Goal: Information Seeking & Learning: Obtain resource

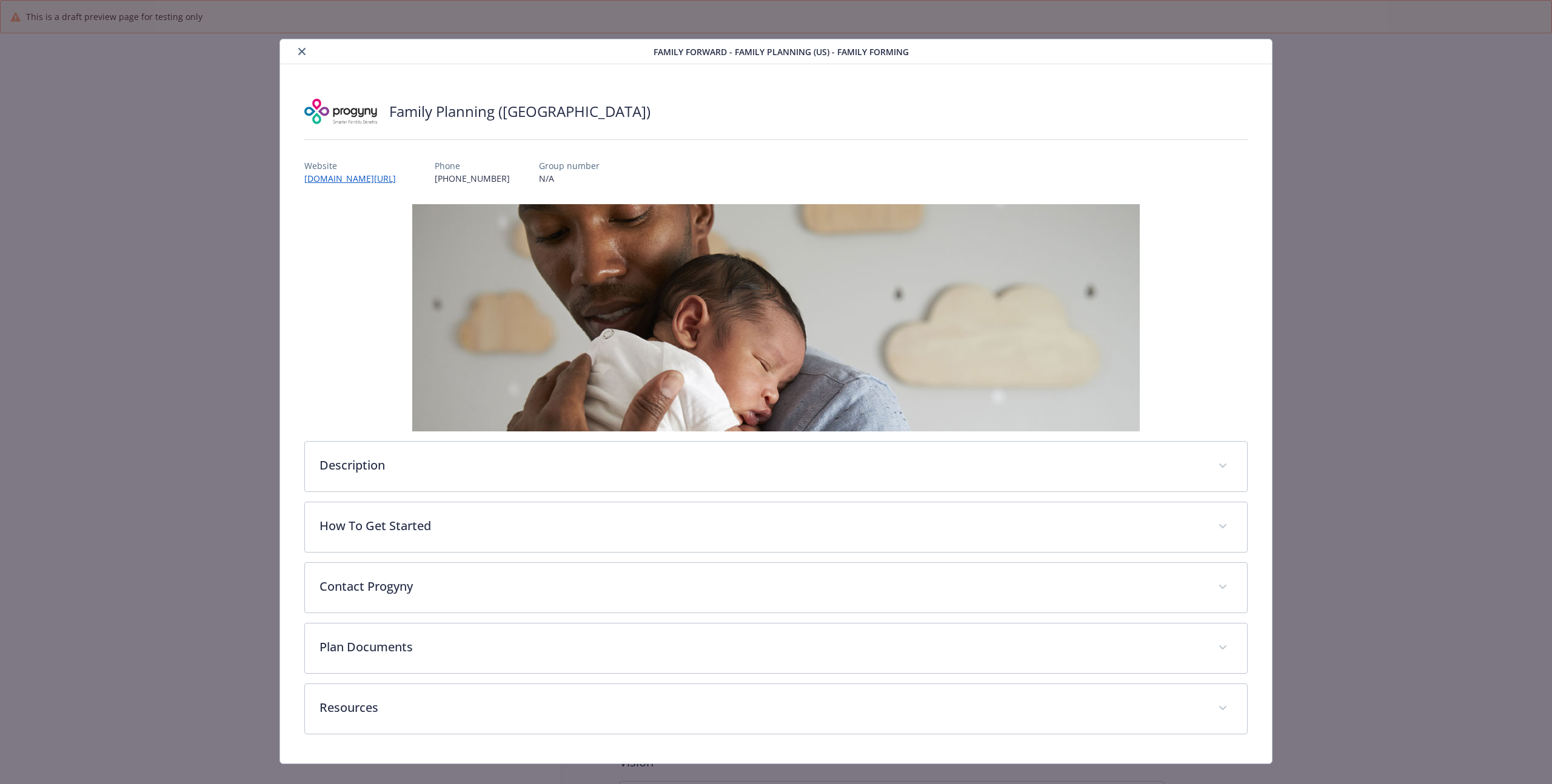
click at [301, 44] on button "close" at bounding box center [302, 52] width 15 height 15
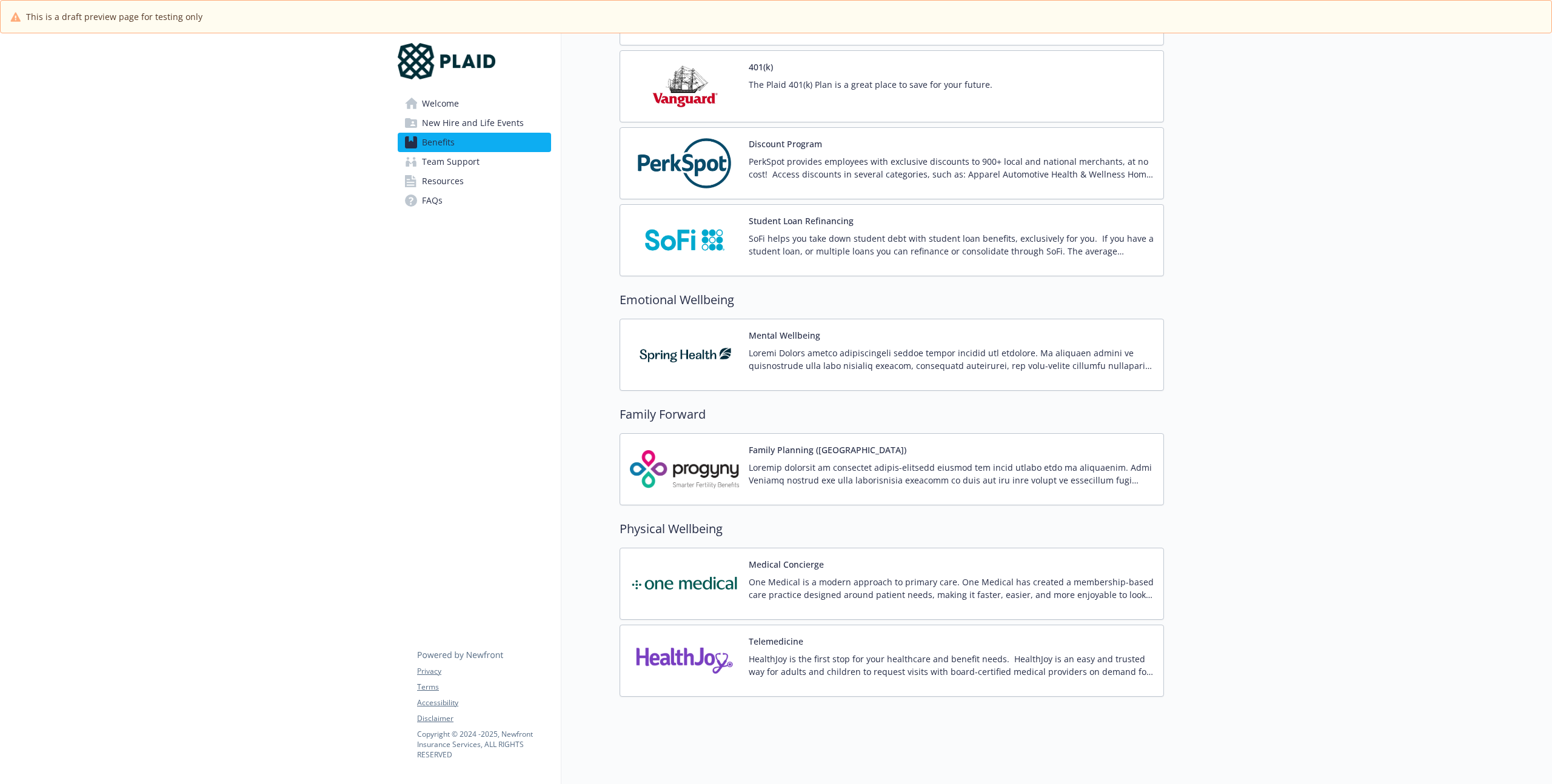
scroll to position [1968, 0]
click at [453, 185] on span "Resources" at bounding box center [442, 182] width 42 height 20
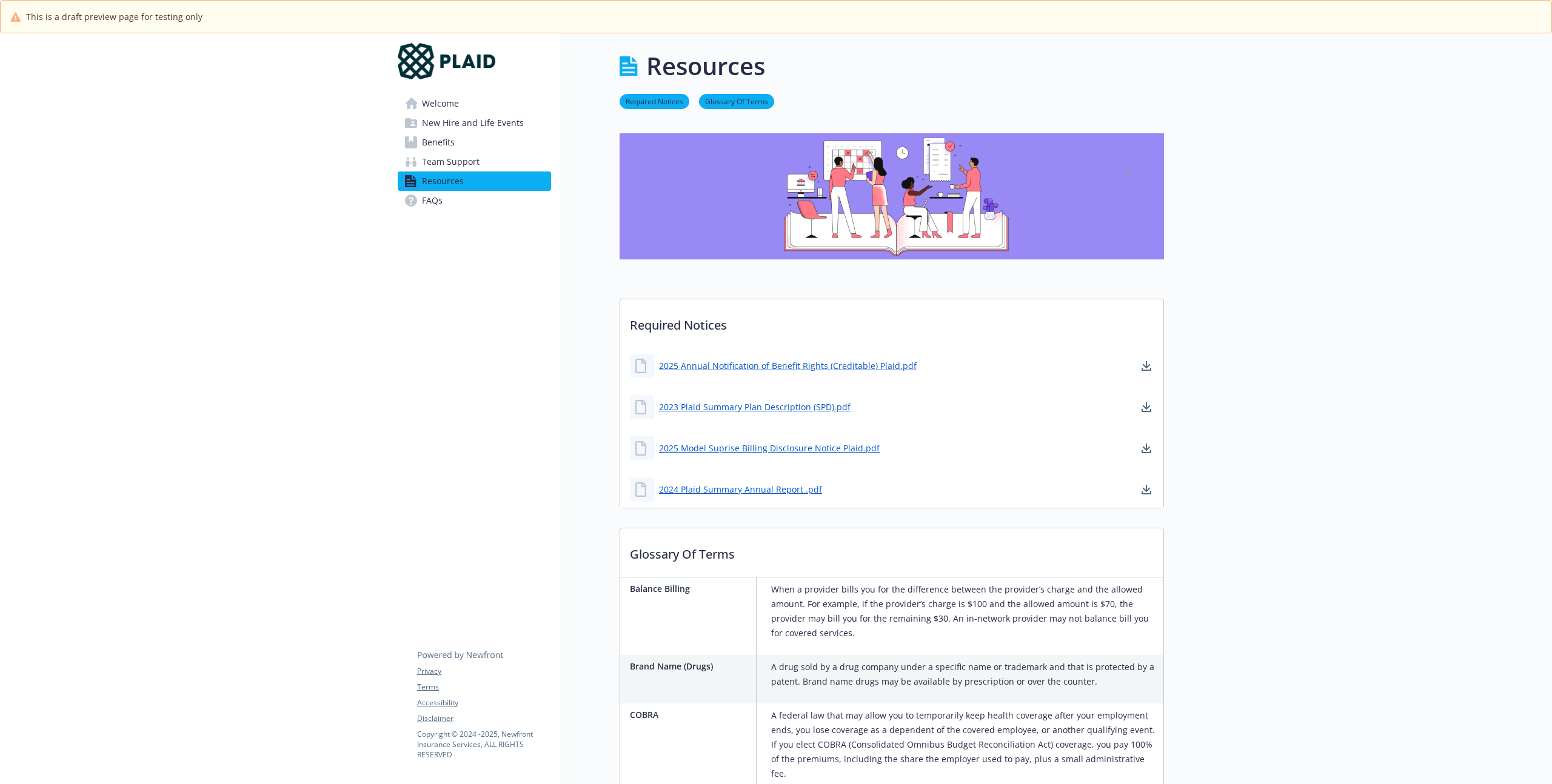
click at [442, 108] on span "Welcome" at bounding box center [440, 104] width 37 height 20
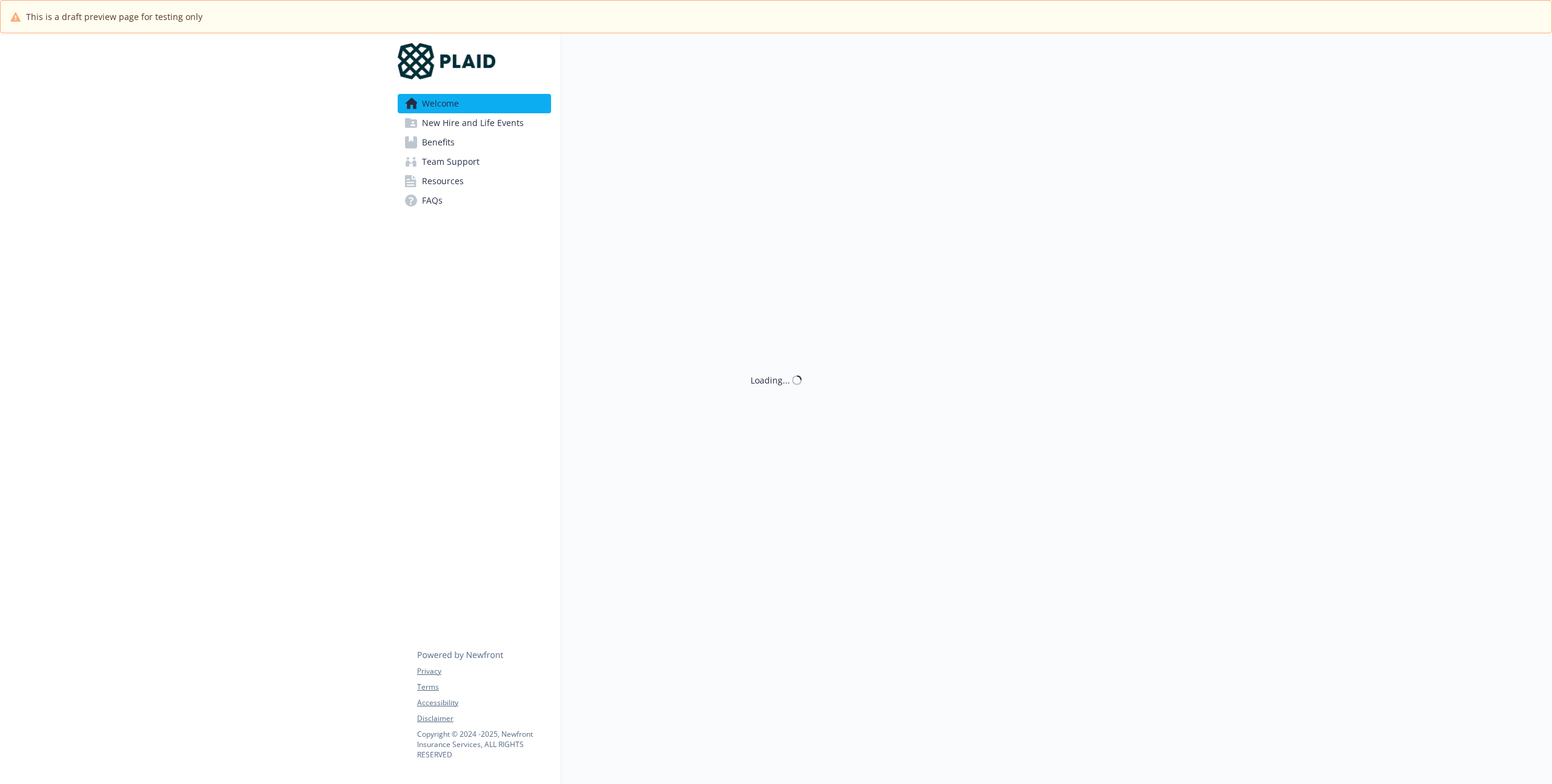
click at [436, 140] on span "Benefits" at bounding box center [438, 143] width 33 height 20
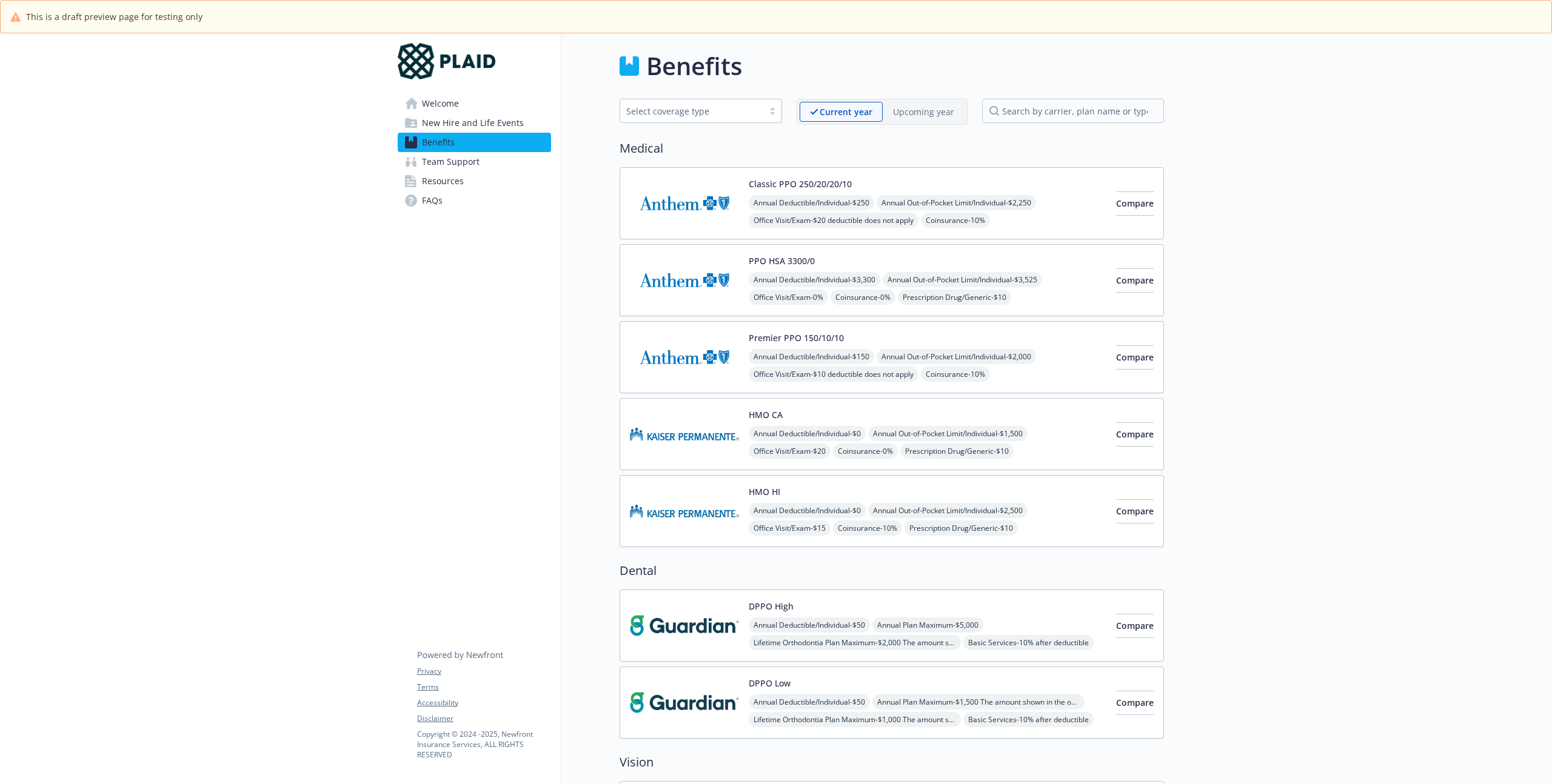
click at [434, 160] on span "Team Support" at bounding box center [450, 162] width 58 height 20
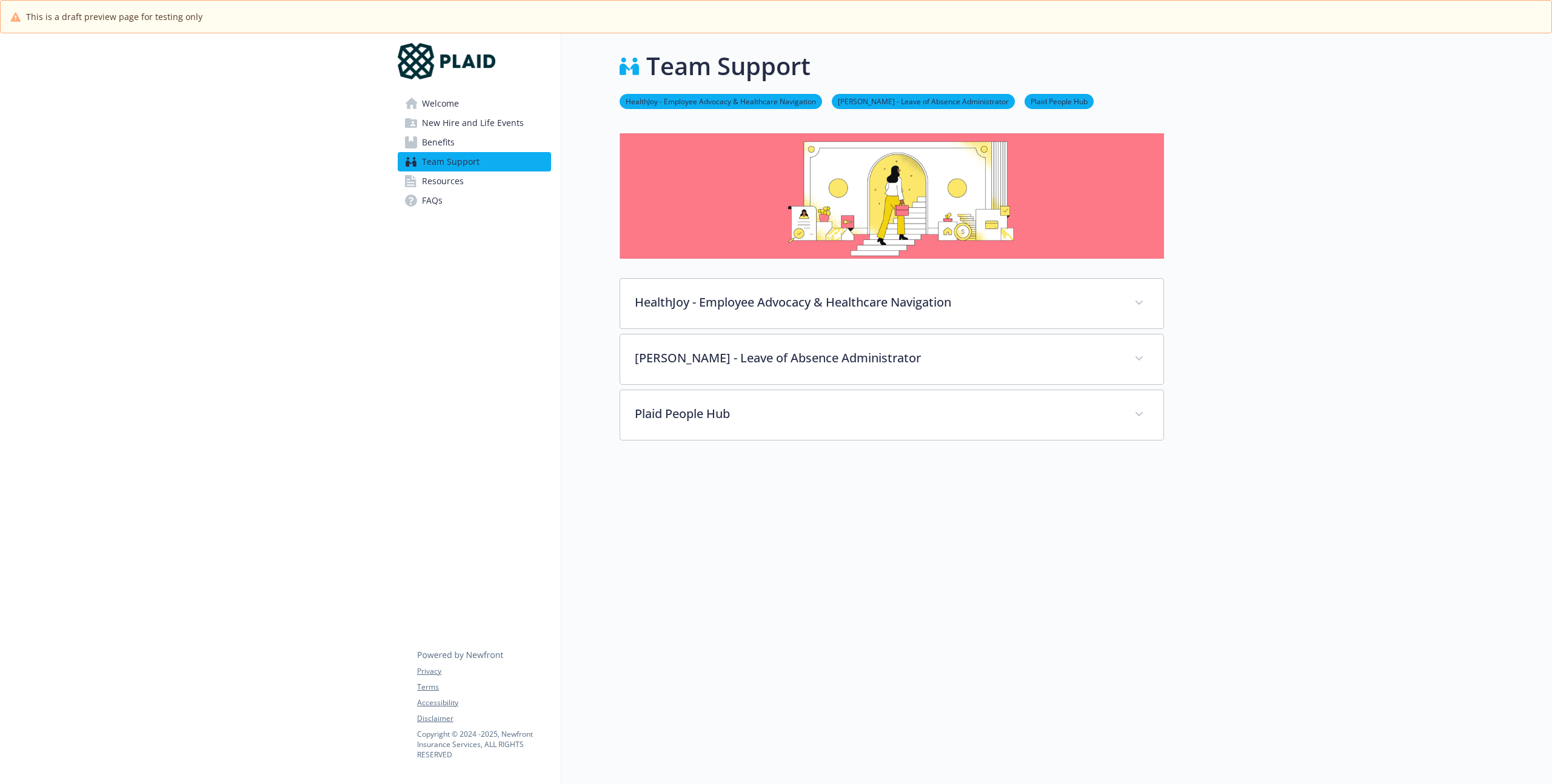
click at [473, 154] on span "Team Support" at bounding box center [450, 162] width 58 height 20
click at [473, 143] on link "Benefits" at bounding box center [474, 143] width 154 height 20
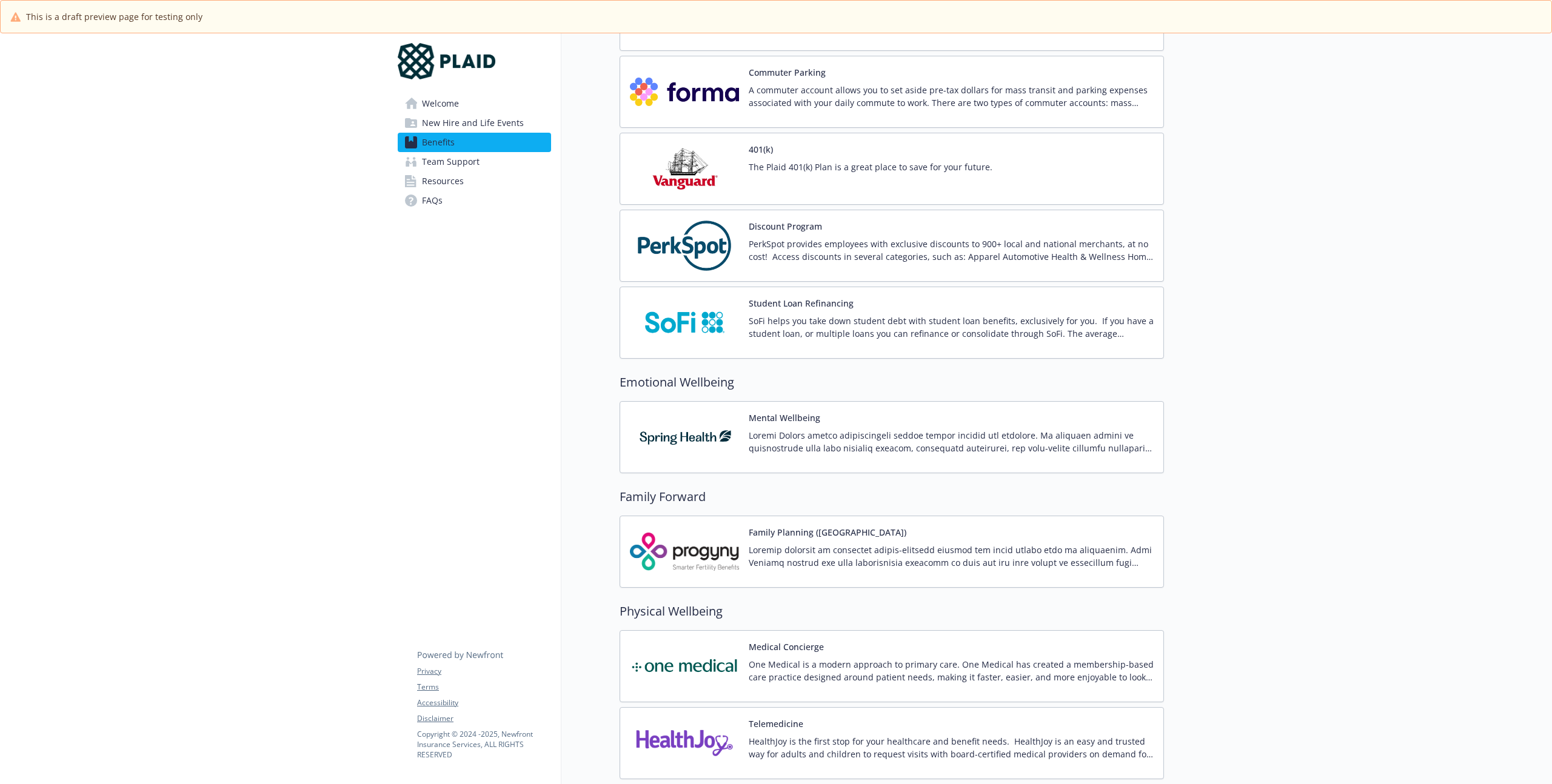
scroll to position [1968, 0]
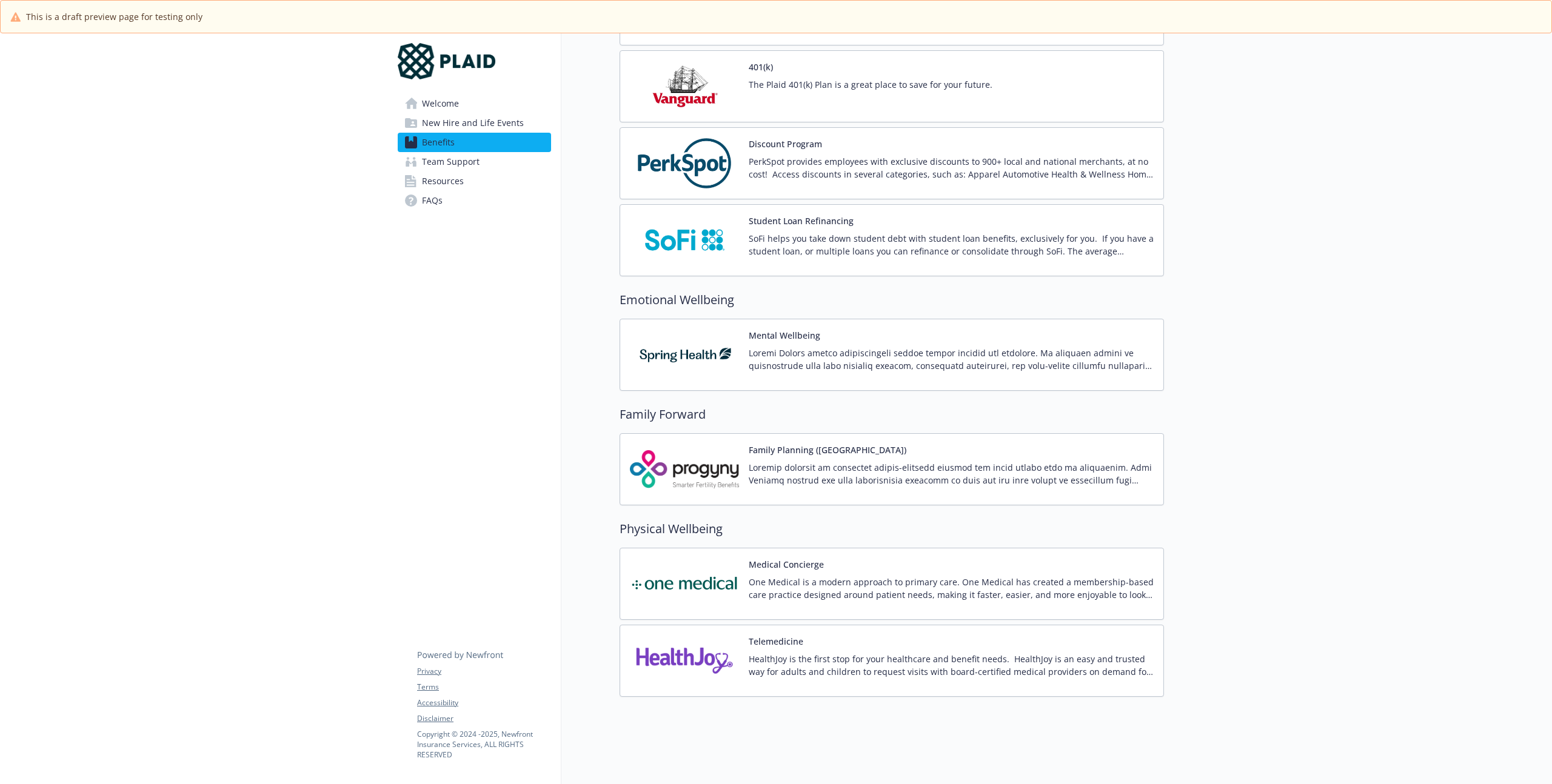
click at [807, 357] on p at bounding box center [951, 359] width 405 height 25
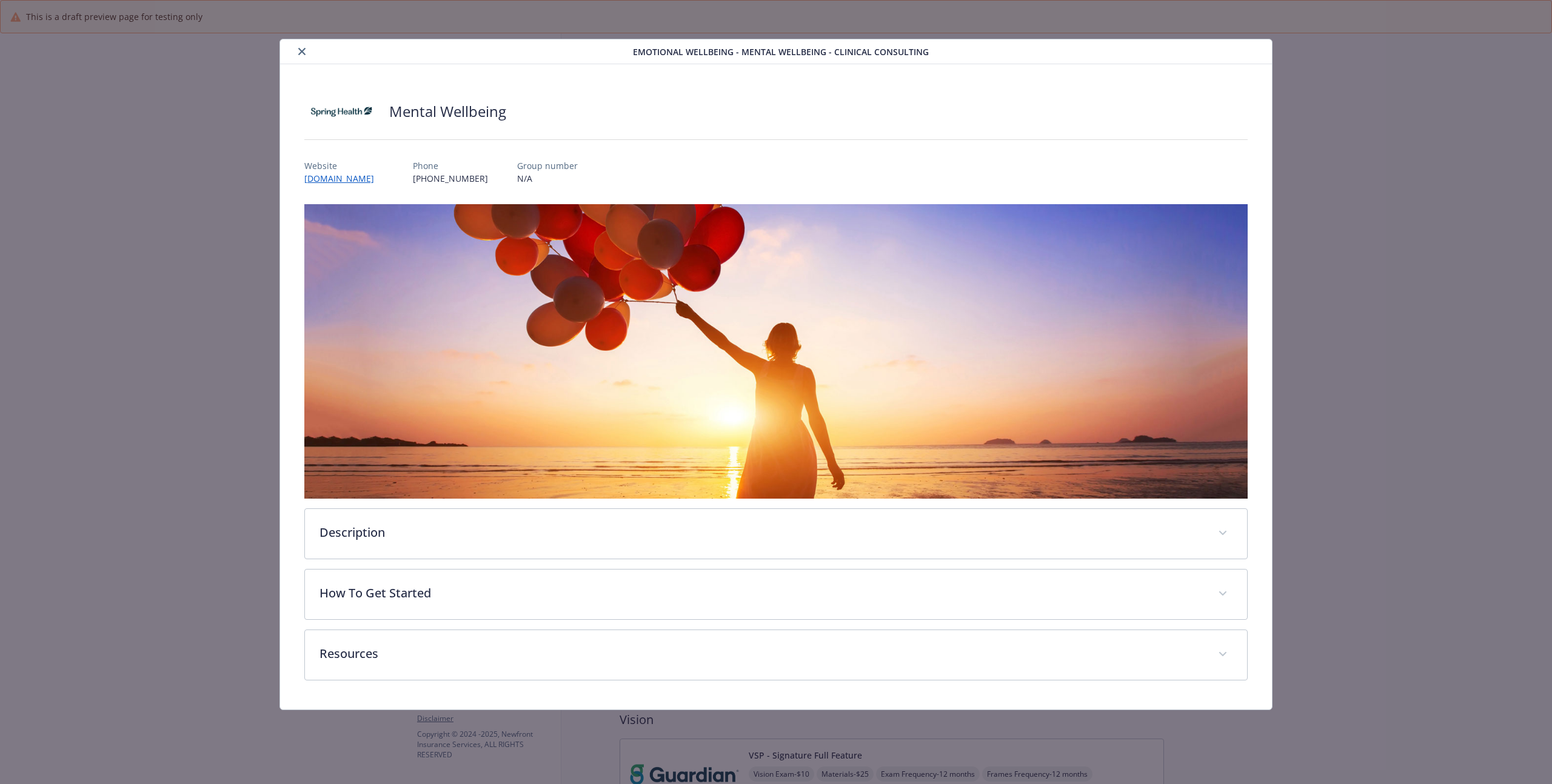
scroll to position [1968, 0]
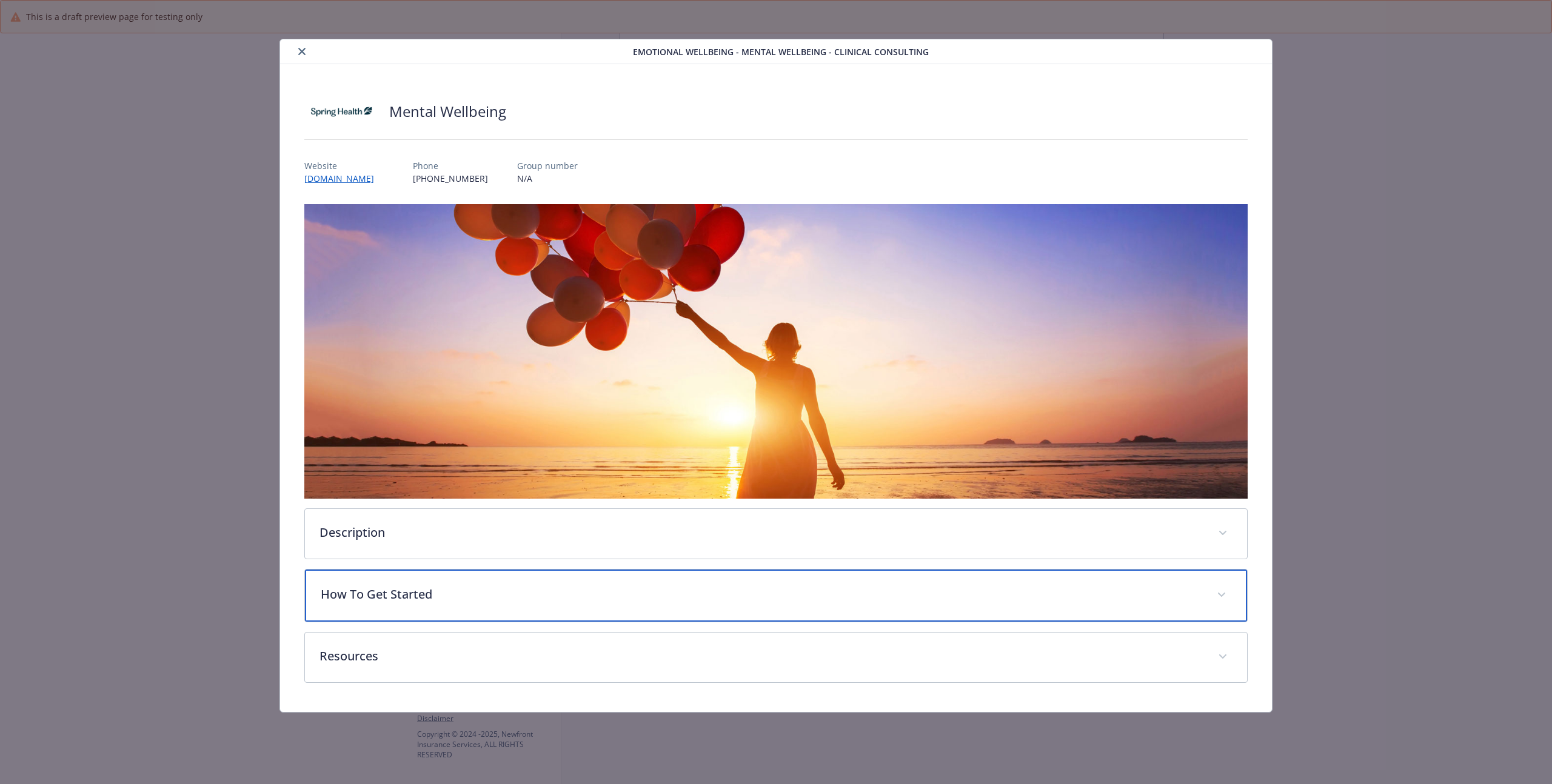
click at [394, 594] on p "How To Get Started" at bounding box center [761, 594] width 881 height 18
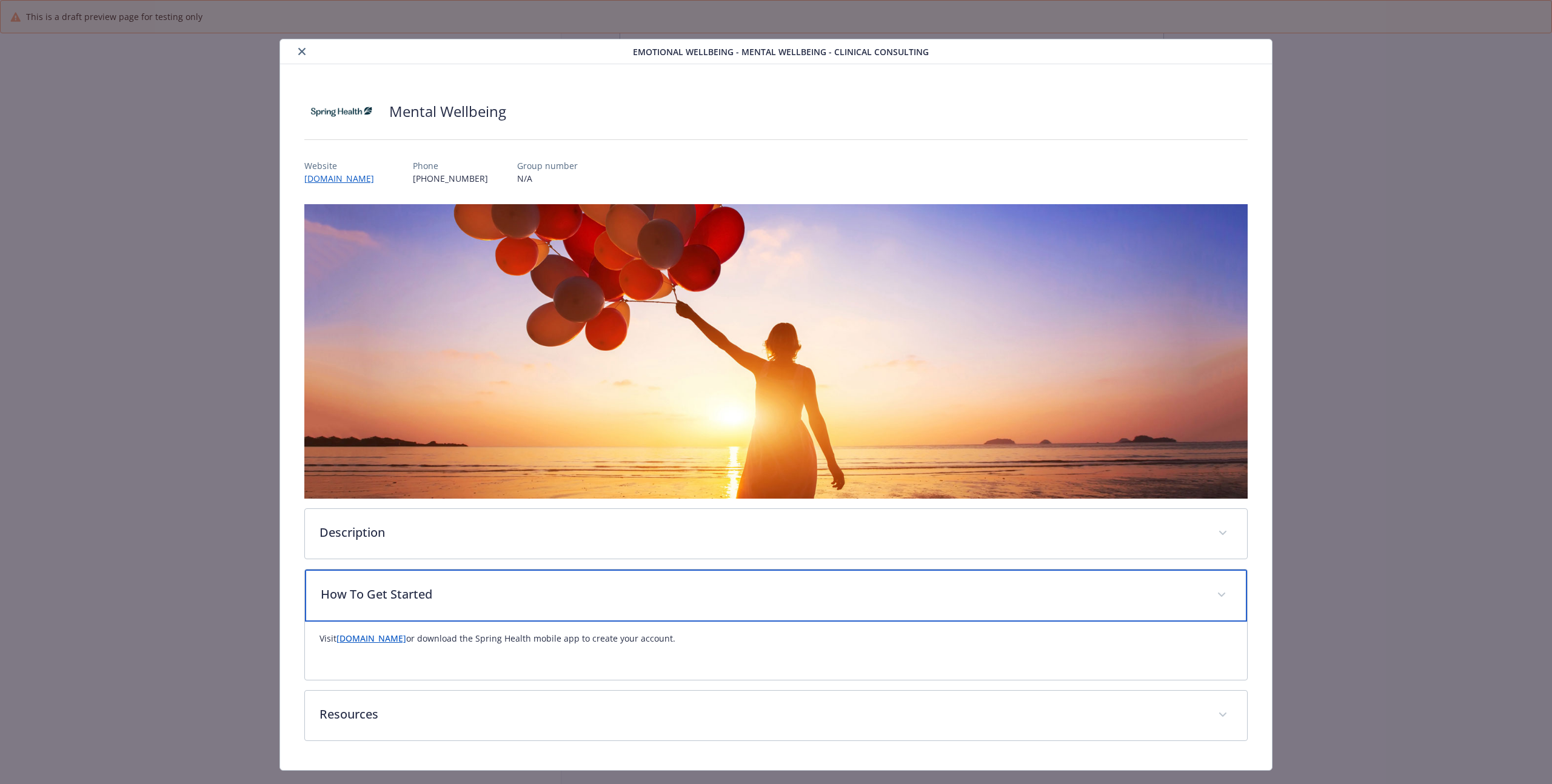
scroll to position [15, 0]
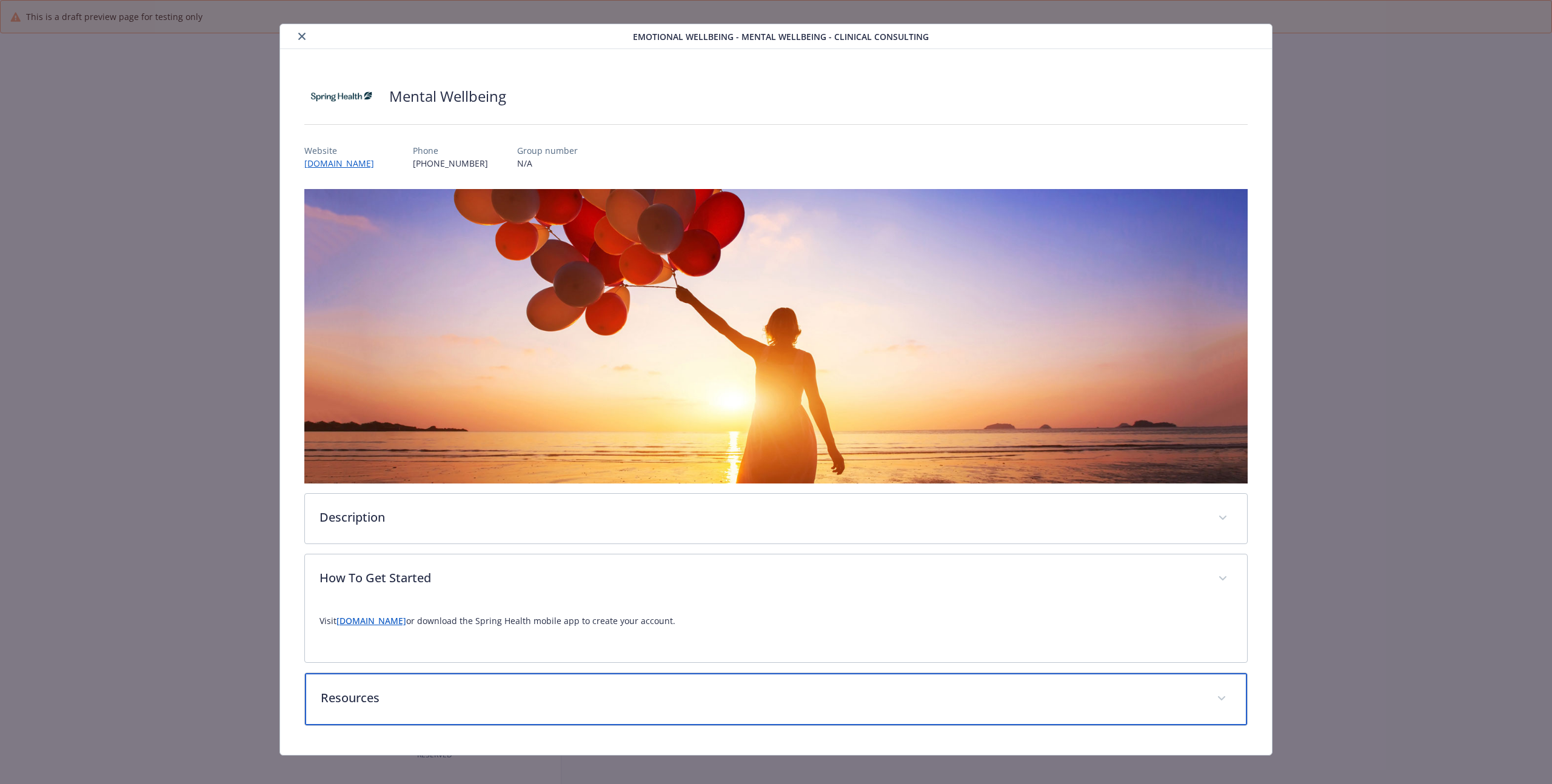
click at [386, 687] on div "Resources" at bounding box center [776, 699] width 942 height 52
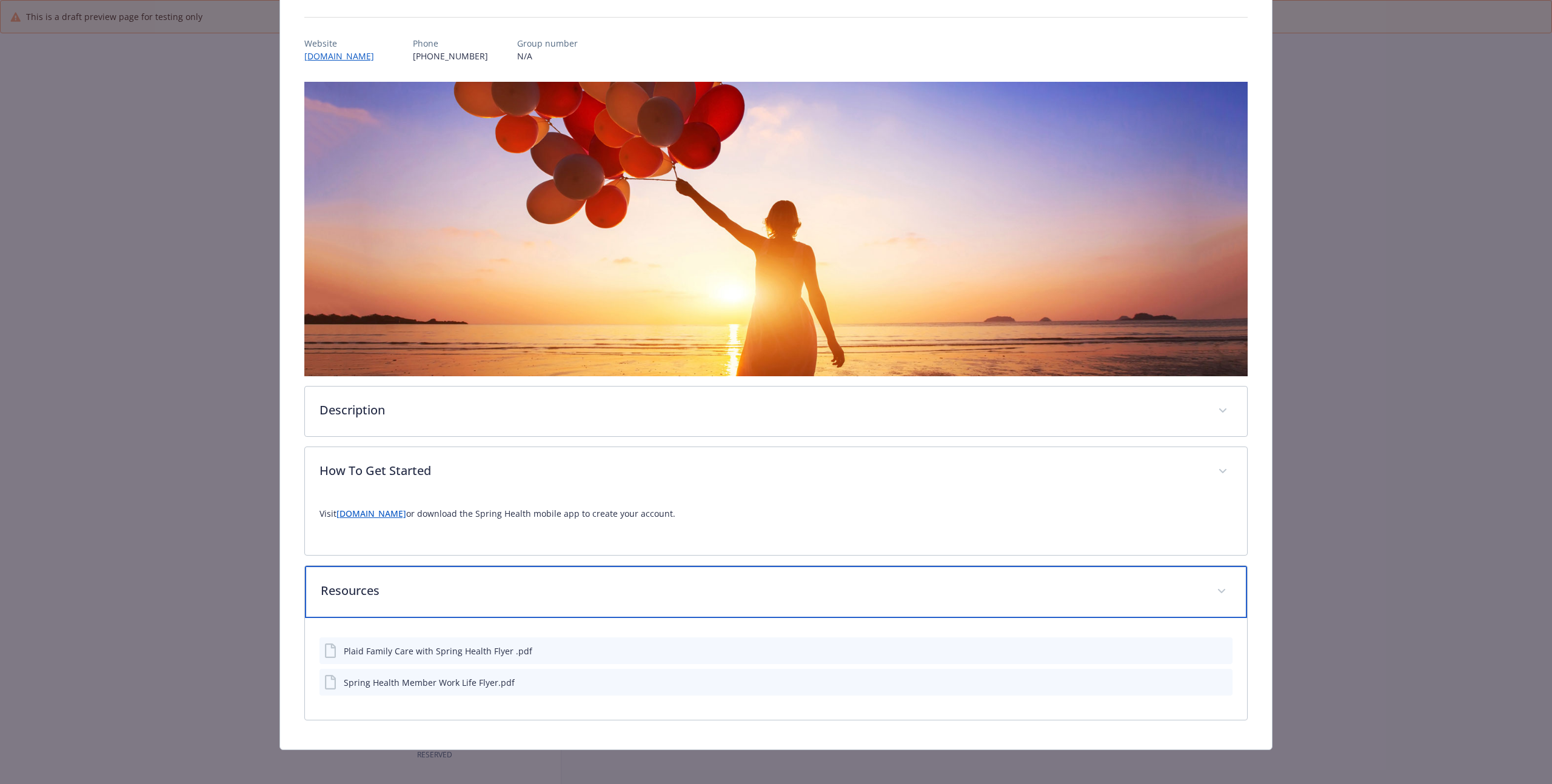
scroll to position [126, 0]
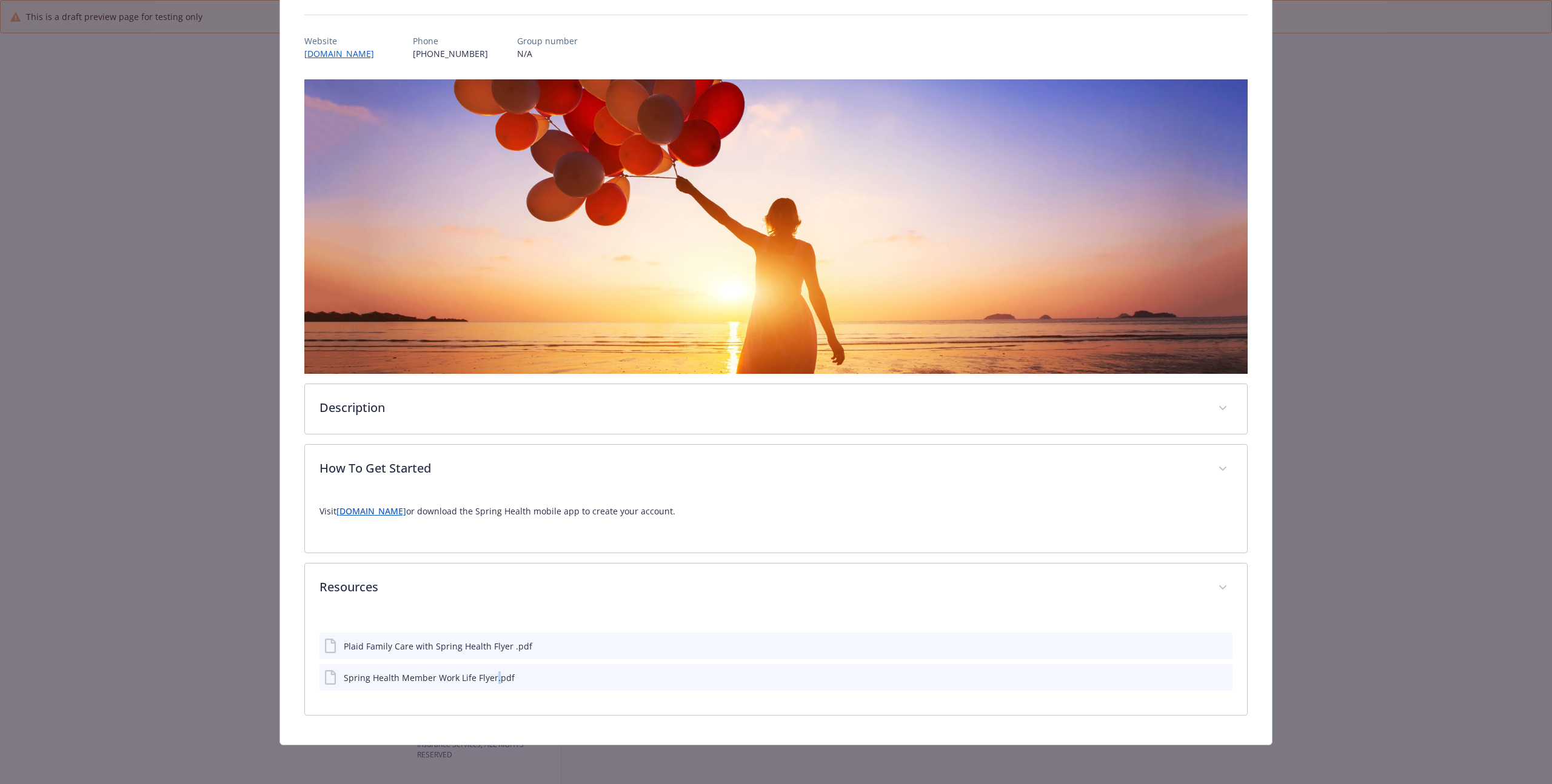
click at [500, 682] on div "Spring Health Member Work Life Flyer.pdf" at bounding box center [429, 677] width 171 height 12
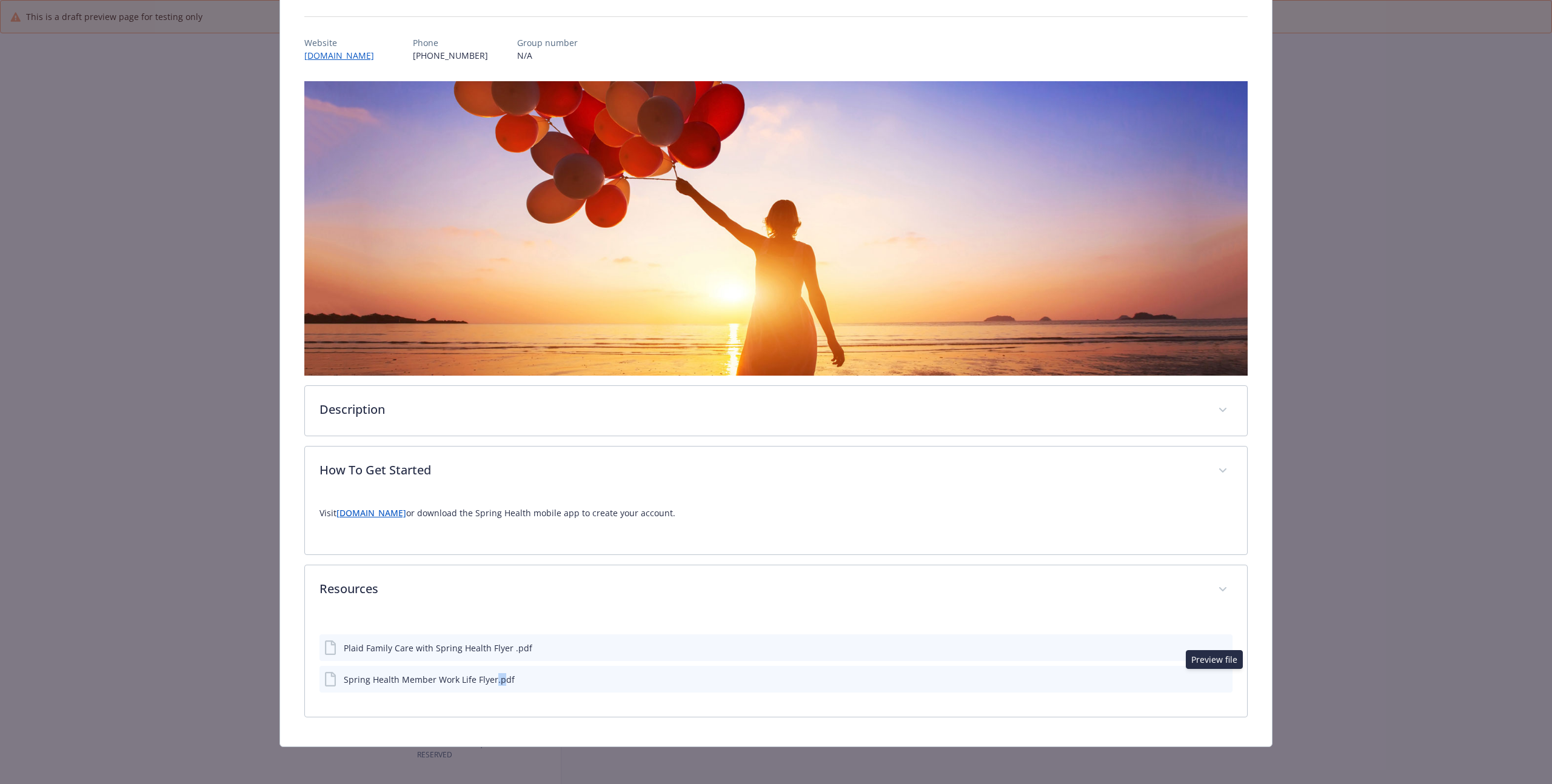
click at [1216, 677] on icon "preview file" at bounding box center [1221, 679] width 11 height 8
